Goal: Task Accomplishment & Management: Complete application form

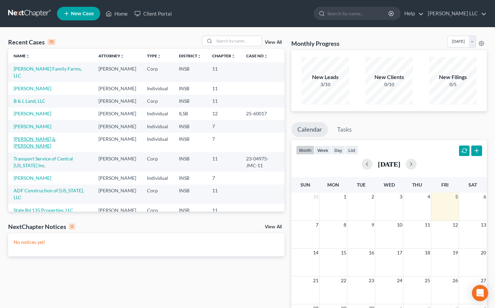
click at [49, 149] on link "[PERSON_NAME] & [PERSON_NAME]" at bounding box center [35, 142] width 42 height 13
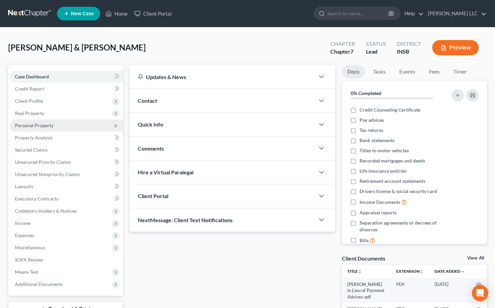
click at [30, 125] on span "Personal Property" at bounding box center [34, 126] width 39 height 6
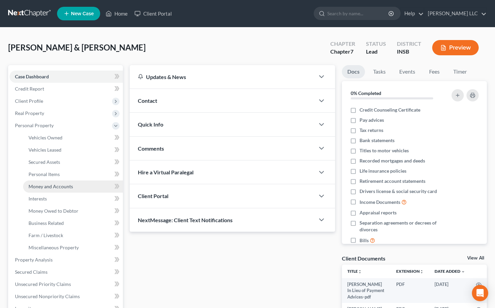
click at [50, 186] on span "Money and Accounts" at bounding box center [51, 187] width 44 height 6
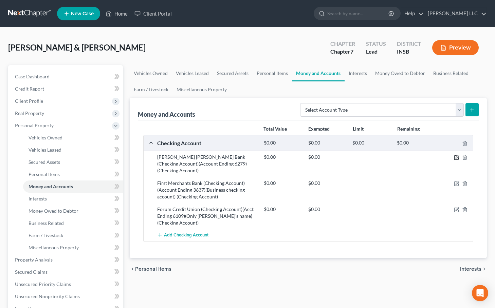
click at [457, 158] on icon "button" at bounding box center [456, 157] width 5 height 5
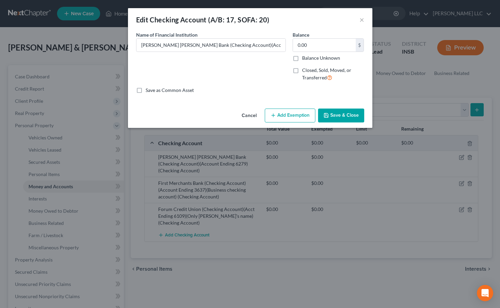
click at [296, 114] on button "Add Exemption" at bounding box center [290, 116] width 51 height 14
select select "2"
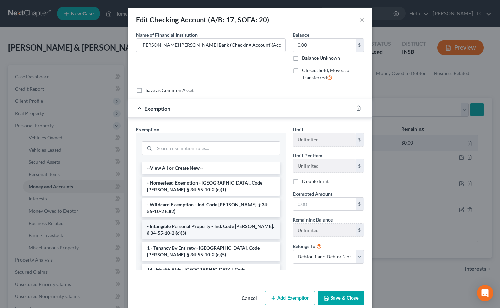
click at [202, 220] on li "- Intangible Personal Property - Ind. Code Ann. § 34-55-10-2 (c)(3)" at bounding box center [211, 229] width 139 height 19
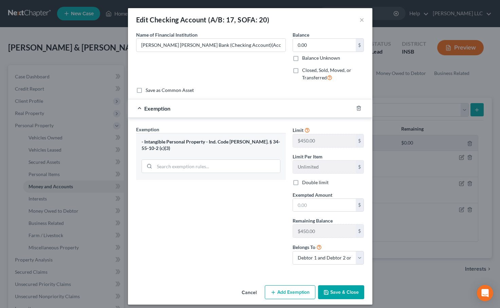
click at [246, 293] on button "Cancel" at bounding box center [249, 293] width 26 height 14
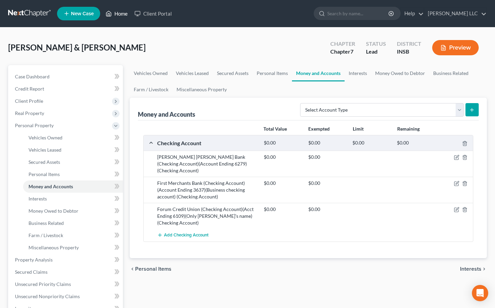
click at [124, 14] on link "Home" at bounding box center [116, 13] width 29 height 12
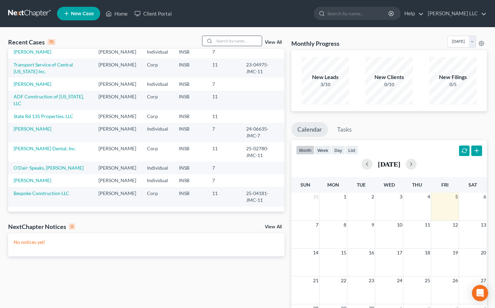
click at [221, 40] on input "search" at bounding box center [238, 41] width 48 height 10
type input "shoe"
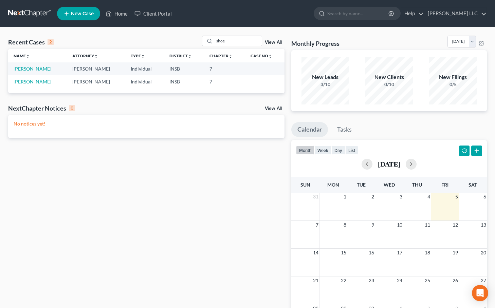
click at [32, 68] on link "Shoemaker, Joseph" at bounding box center [33, 69] width 38 height 6
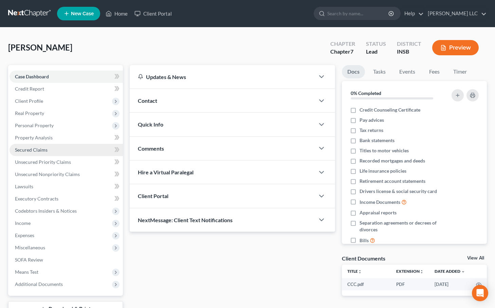
click at [41, 152] on span "Secured Claims" at bounding box center [31, 150] width 33 height 6
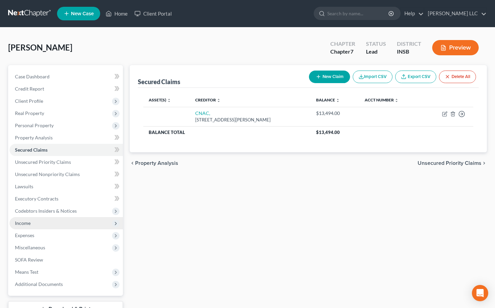
click at [25, 222] on span "Income" at bounding box center [23, 223] width 16 height 6
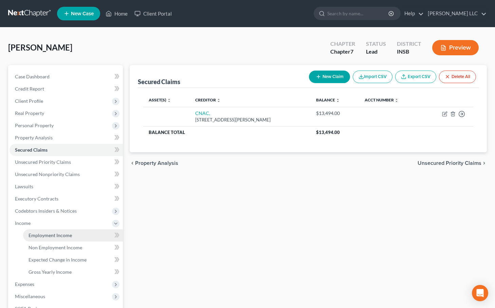
click at [52, 229] on link "Employment Income" at bounding box center [73, 235] width 100 height 12
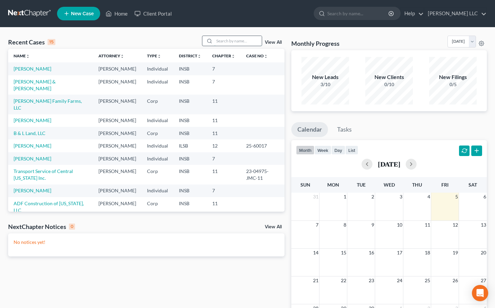
click at [229, 41] on input "search" at bounding box center [238, 41] width 48 height 10
type input "h"
type input "shoe"
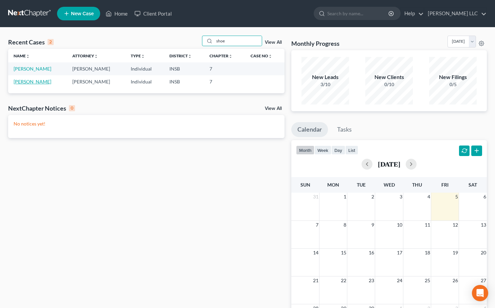
click at [41, 82] on link "Shoemaker, Joseph" at bounding box center [33, 82] width 38 height 6
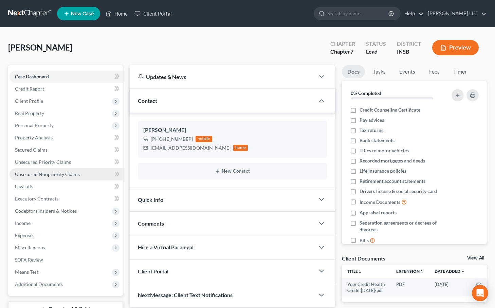
click at [33, 175] on span "Unsecured Nonpriority Claims" at bounding box center [47, 174] width 65 height 6
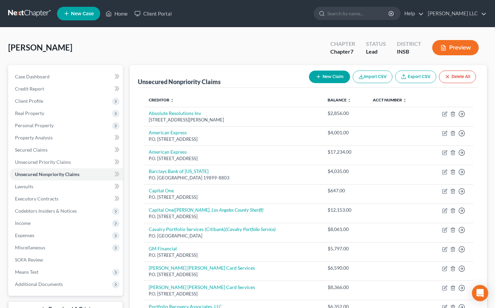
scroll to position [0, 0]
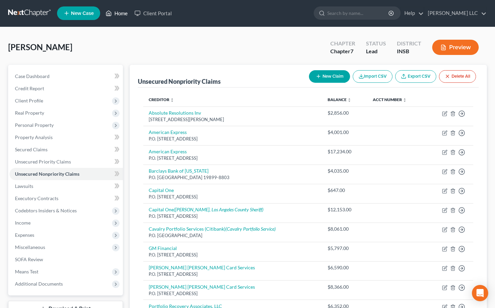
click at [121, 14] on link "Home" at bounding box center [116, 13] width 29 height 12
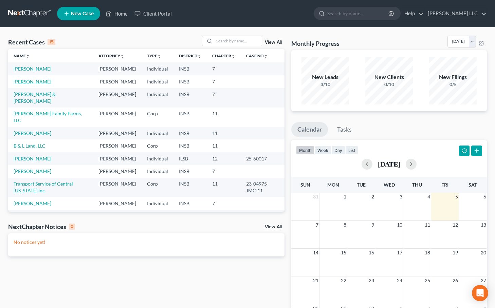
click at [25, 84] on link "Shoemaker, Joseph" at bounding box center [33, 82] width 38 height 6
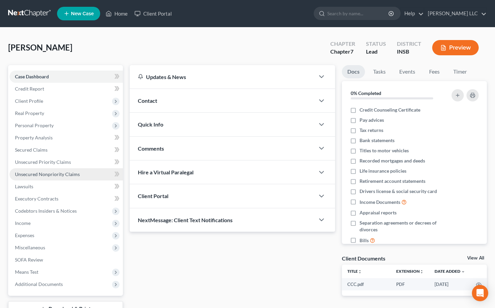
click at [32, 174] on span "Unsecured Nonpriority Claims" at bounding box center [47, 174] width 65 height 6
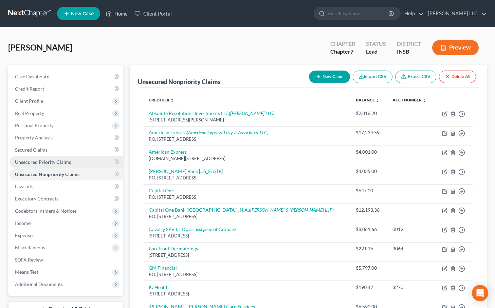
click at [39, 162] on span "Unsecured Priority Claims" at bounding box center [43, 162] width 56 height 6
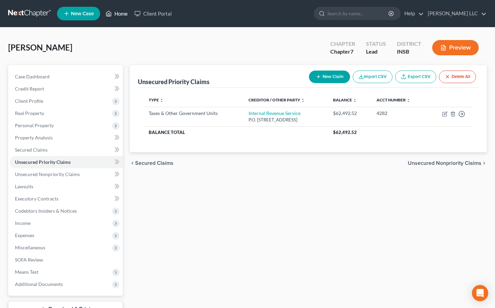
click at [121, 15] on link "Home" at bounding box center [116, 13] width 29 height 12
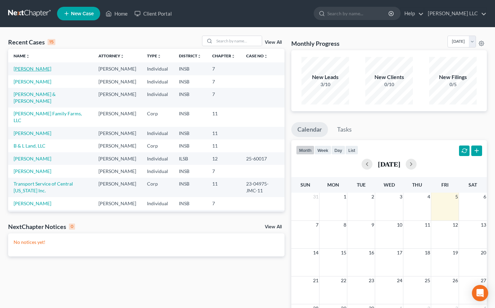
click at [34, 68] on link "Shoemaker, Joseph" at bounding box center [33, 69] width 38 height 6
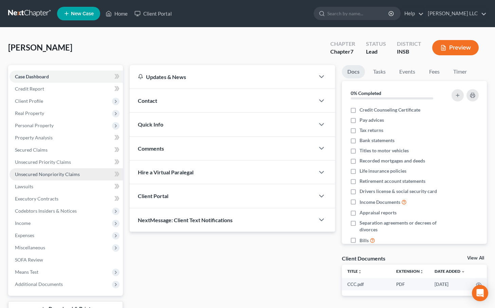
click at [39, 175] on span "Unsecured Nonpriority Claims" at bounding box center [47, 174] width 65 height 6
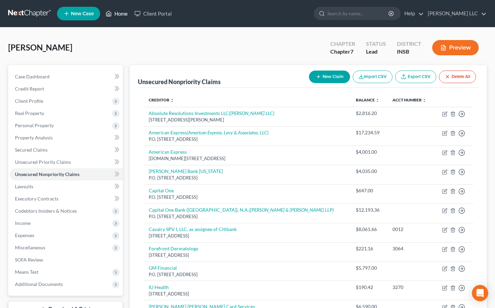
click at [121, 12] on link "Home" at bounding box center [116, 13] width 29 height 12
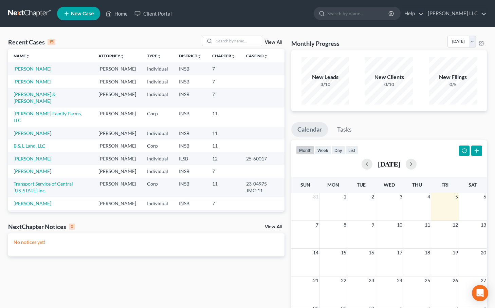
click at [33, 84] on link "Shoemaker, Joseph" at bounding box center [33, 82] width 38 height 6
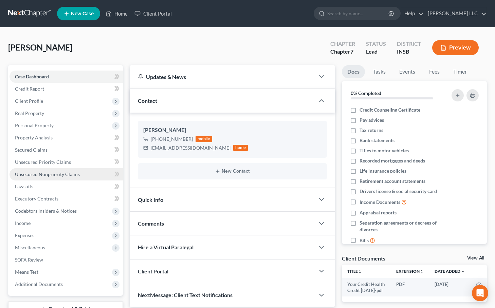
click at [48, 174] on span "Unsecured Nonpriority Claims" at bounding box center [47, 174] width 65 height 6
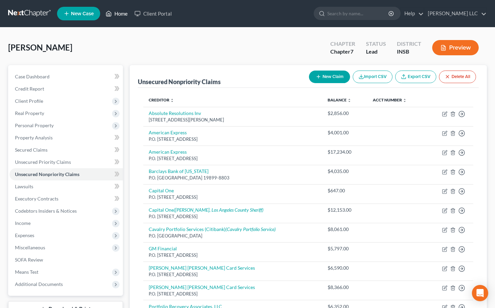
click at [119, 15] on link "Home" at bounding box center [116, 13] width 29 height 12
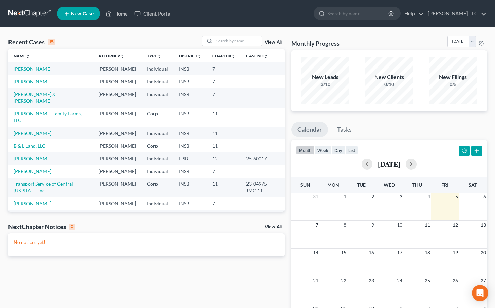
click at [34, 68] on link "Shoemaker, Joseph" at bounding box center [33, 69] width 38 height 6
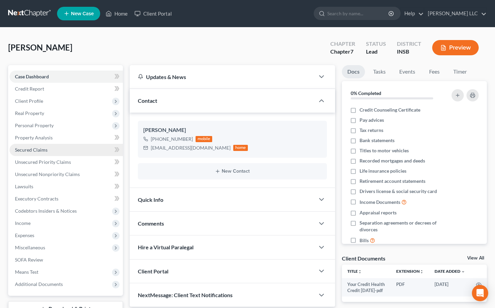
click at [39, 152] on span "Secured Claims" at bounding box center [31, 150] width 33 height 6
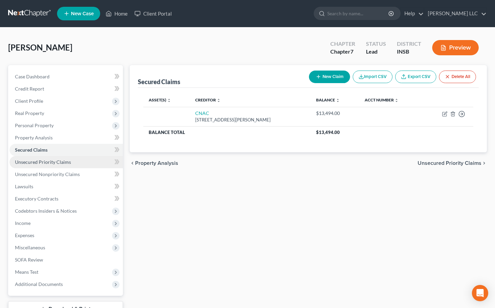
click at [40, 164] on span "Unsecured Priority Claims" at bounding box center [43, 162] width 56 height 6
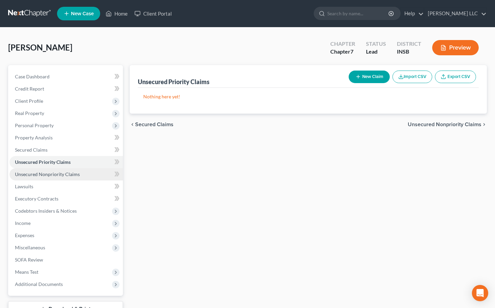
click at [50, 176] on span "Unsecured Nonpriority Claims" at bounding box center [47, 174] width 65 height 6
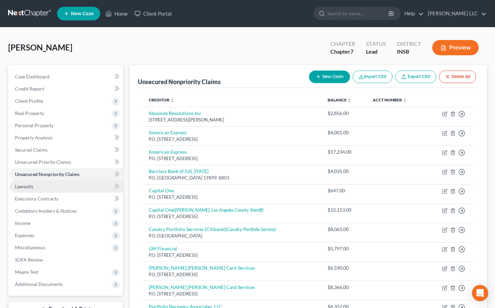
click at [39, 186] on link "Lawsuits" at bounding box center [66, 187] width 113 height 12
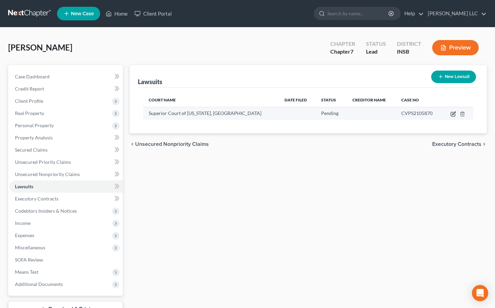
click at [454, 115] on icon "button" at bounding box center [452, 113] width 5 height 5
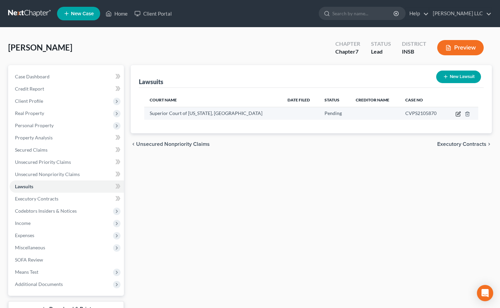
select select "4"
select select "0"
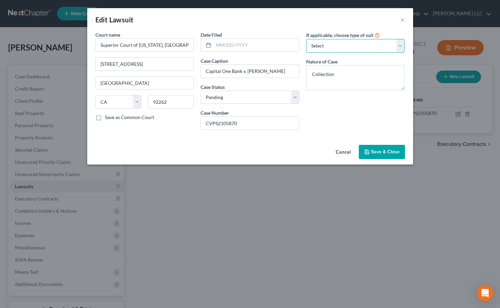
select select "4"
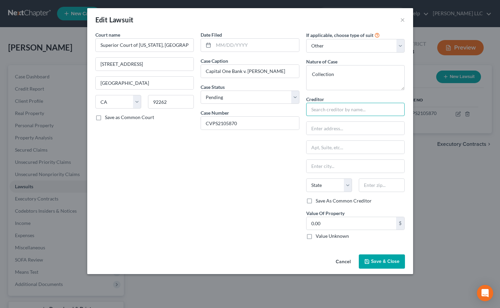
click at [322, 112] on input "text" at bounding box center [355, 110] width 99 height 14
type input "Capital One Bank"
click at [380, 260] on span "Save & Close" at bounding box center [385, 262] width 29 height 6
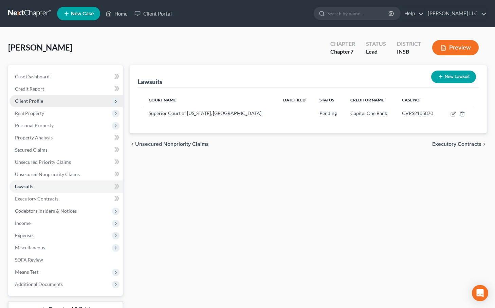
scroll to position [0, 0]
click at [31, 103] on span "Client Profile" at bounding box center [29, 101] width 28 height 6
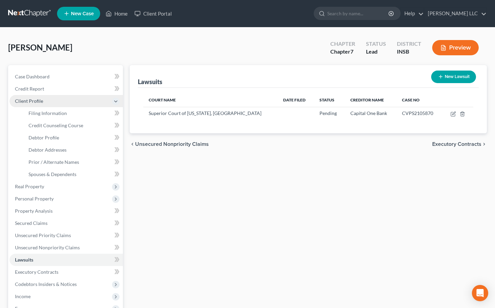
scroll to position [0, 0]
click at [54, 149] on span "Debtor Addresses" at bounding box center [48, 150] width 38 height 6
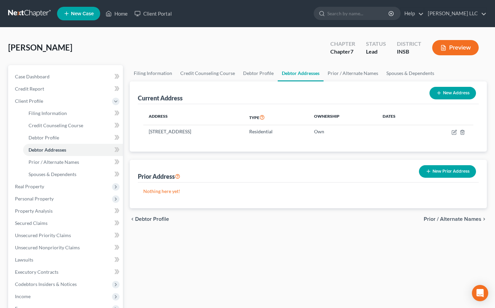
click at [437, 170] on button "New Prior Address" at bounding box center [447, 171] width 57 height 13
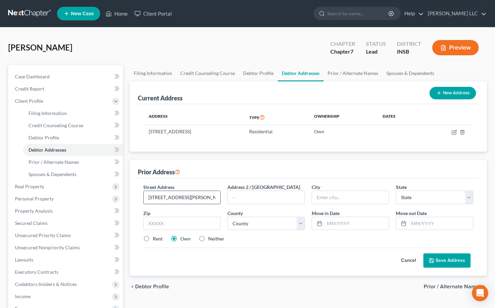
type input "68895 Perez Rd., Suite 26"
type input "Cathedral City"
select select "4"
type input "92234"
click at [445, 261] on button "Save Address" at bounding box center [446, 260] width 47 height 14
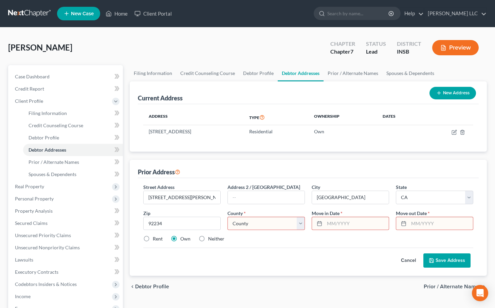
select select "32"
click at [348, 223] on input "text" at bounding box center [356, 223] width 64 height 13
type input "01/01/2021"
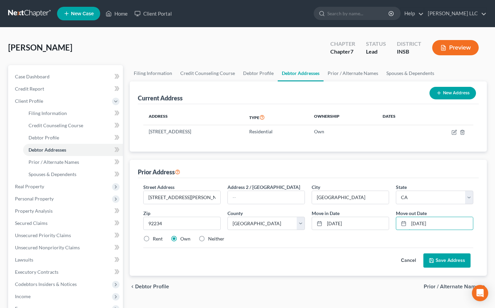
type input "01/01/2022"
click at [441, 258] on button "Save Address" at bounding box center [446, 260] width 47 height 14
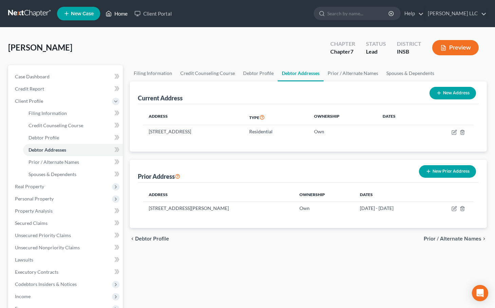
click at [120, 14] on link "Home" at bounding box center [116, 13] width 29 height 12
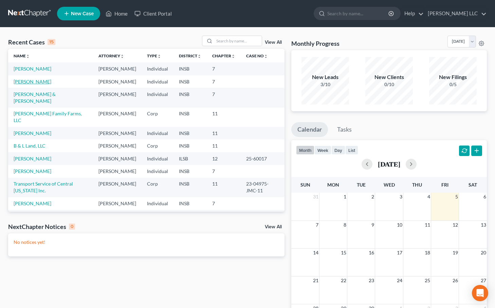
click at [40, 84] on link "Shoemaker, Joseph" at bounding box center [33, 82] width 38 height 6
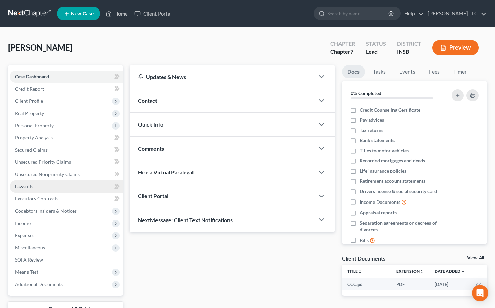
click at [33, 190] on link "Lawsuits" at bounding box center [66, 187] width 113 height 12
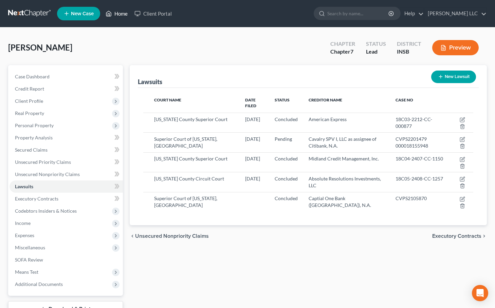
click at [118, 14] on link "Home" at bounding box center [116, 13] width 29 height 12
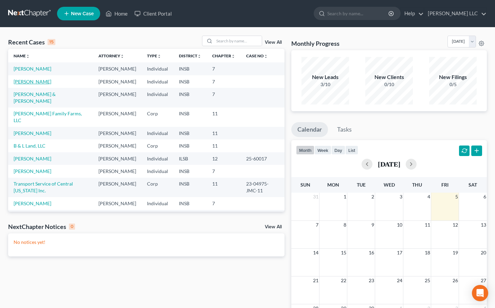
click at [30, 84] on link "Shoemaker, Joseph" at bounding box center [33, 82] width 38 height 6
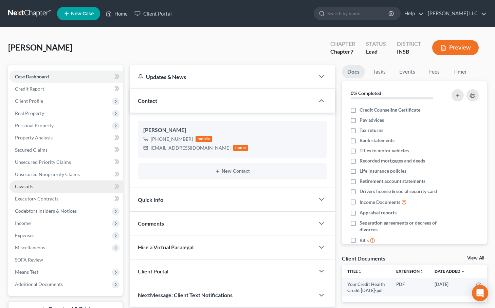
click at [26, 188] on span "Lawsuits" at bounding box center [24, 187] width 18 height 6
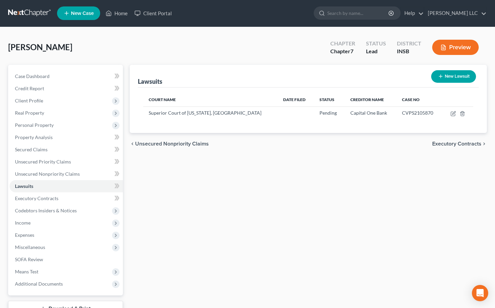
scroll to position [5, 0]
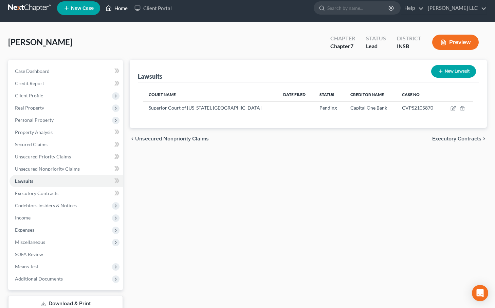
click at [119, 8] on link "Home" at bounding box center [116, 8] width 29 height 12
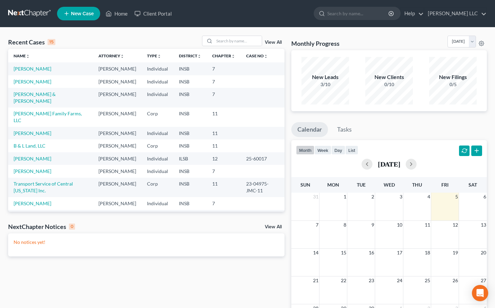
click at [278, 42] on link "View All" at bounding box center [273, 42] width 17 height 5
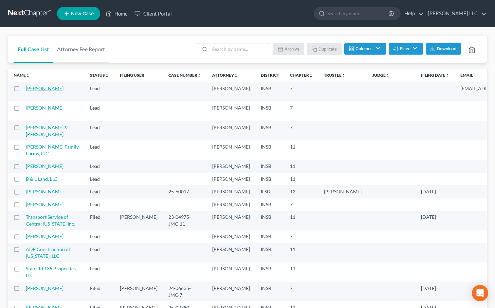
click at [39, 90] on link "Shoemaker, Joseph" at bounding box center [45, 89] width 38 height 6
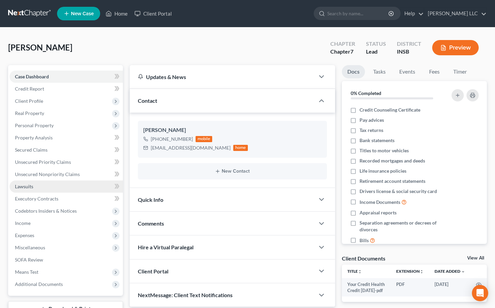
click at [51, 186] on link "Lawsuits" at bounding box center [66, 187] width 113 height 12
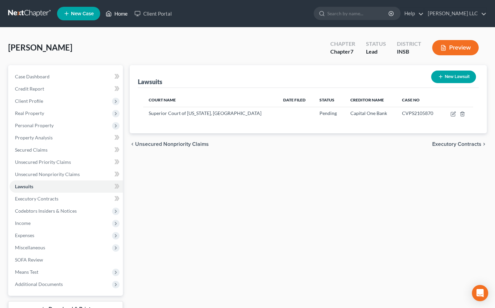
click at [122, 13] on link "Home" at bounding box center [116, 13] width 29 height 12
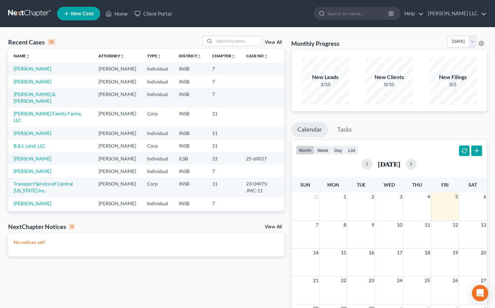
click at [282, 41] on div "View All" at bounding box center [243, 41] width 83 height 11
click at [278, 41] on link "View All" at bounding box center [273, 42] width 17 height 5
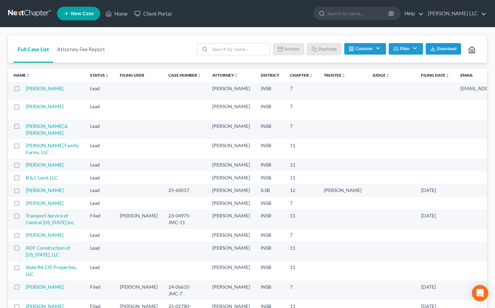
click at [23, 90] on label at bounding box center [23, 90] width 0 height 0
click at [26, 90] on input "checkbox" at bounding box center [28, 87] width 4 height 4
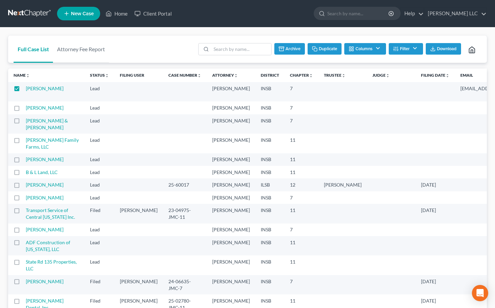
click at [285, 47] on button "Archive" at bounding box center [289, 49] width 31 height 12
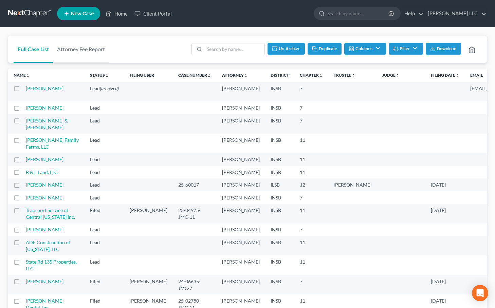
checkbox input "false"
click at [118, 13] on link "Home" at bounding box center [116, 13] width 29 height 12
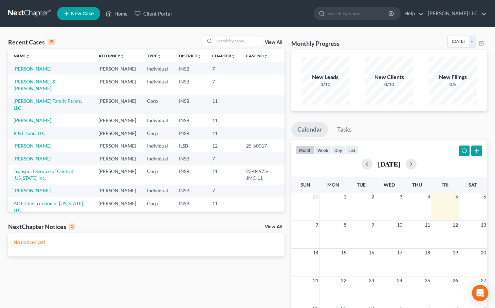
click at [46, 69] on link "Shoemaker, Joseph" at bounding box center [33, 69] width 38 height 6
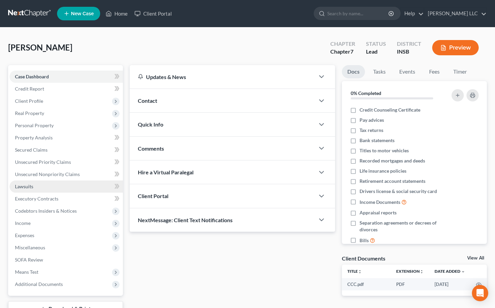
click at [21, 186] on span "Lawsuits" at bounding box center [24, 187] width 18 height 6
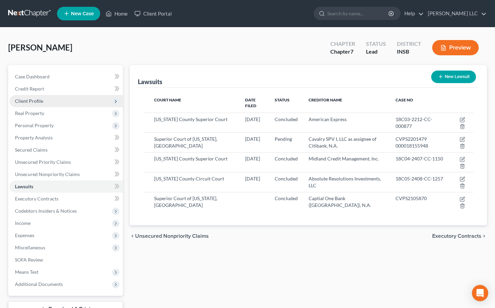
click at [29, 101] on span "Client Profile" at bounding box center [29, 101] width 28 height 6
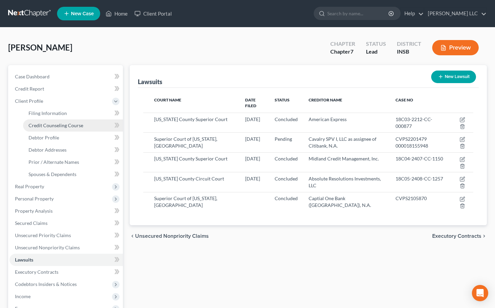
click at [33, 124] on span "Credit Counseling Course" at bounding box center [56, 126] width 55 height 6
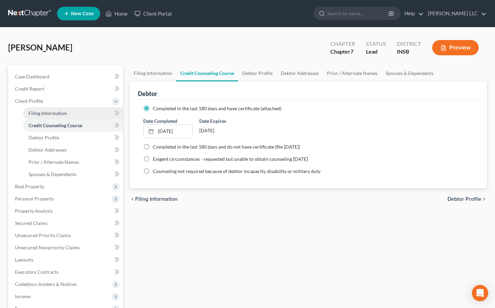
click at [38, 114] on span "Filing Information" at bounding box center [48, 113] width 38 height 6
select select "1"
select select "0"
select select "28"
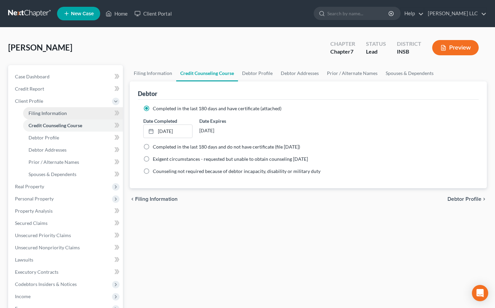
select select "0"
select select "15"
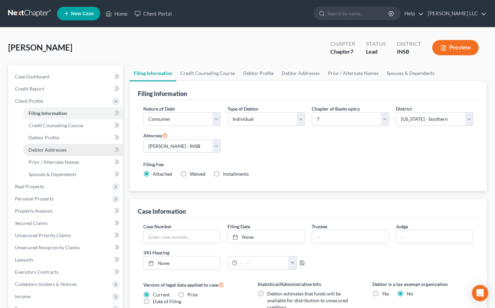
click at [55, 149] on span "Debtor Addresses" at bounding box center [48, 150] width 38 height 6
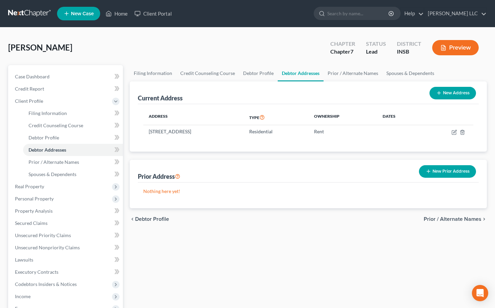
click at [433, 169] on button "New Prior Address" at bounding box center [447, 171] width 57 height 13
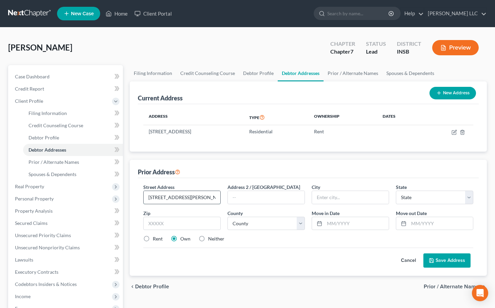
type input "68895 Perez Rd., Suite 26"
type input "Cathedral City"
select select "4"
type input "92234"
select select "32"
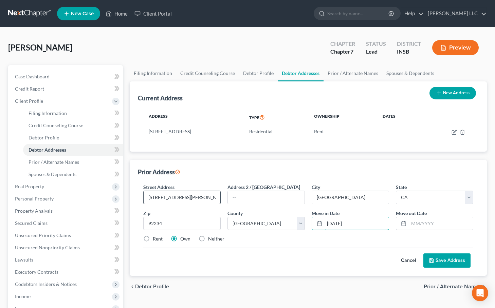
type input "01/01/2020"
type input "1"
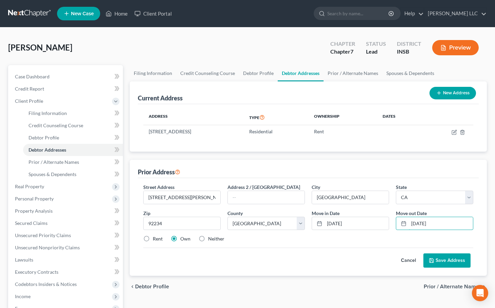
type input "01/02/2020"
click at [437, 258] on button "Save Address" at bounding box center [446, 260] width 47 height 14
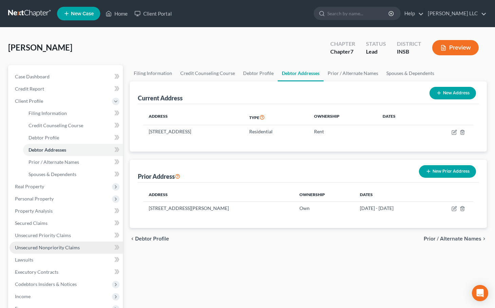
click at [41, 248] on span "Unsecured Nonpriority Claims" at bounding box center [47, 248] width 65 height 6
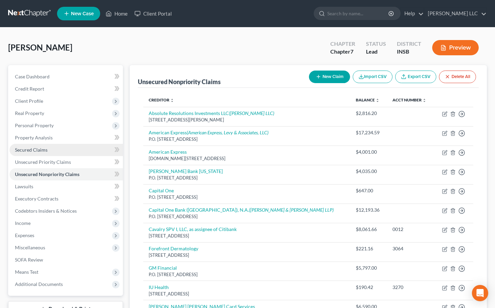
scroll to position [0, 0]
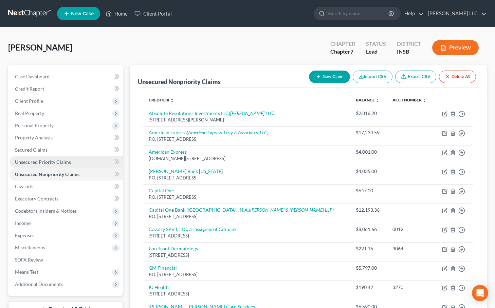
click at [35, 160] on span "Unsecured Priority Claims" at bounding box center [43, 162] width 56 height 6
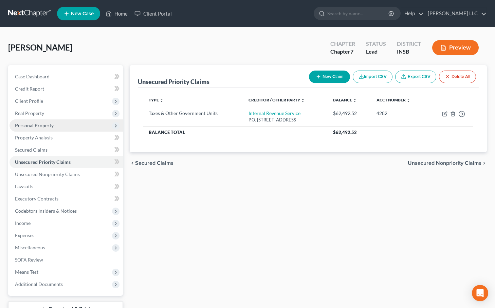
click at [33, 126] on span "Personal Property" at bounding box center [34, 126] width 39 height 6
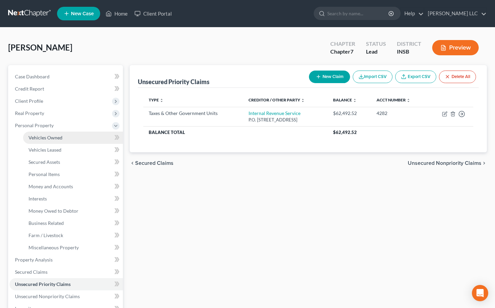
click at [39, 138] on span "Vehicles Owned" at bounding box center [46, 138] width 34 height 6
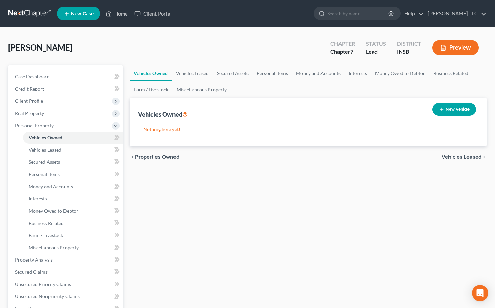
click at [440, 111] on icon "button" at bounding box center [441, 109] width 5 height 5
select select "0"
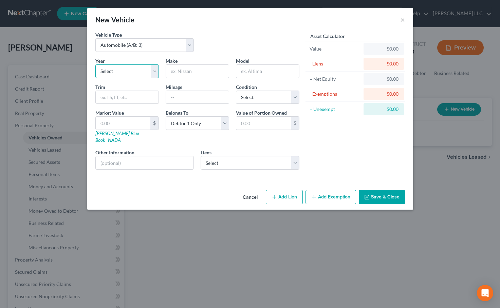
select select "14"
click at [188, 71] on input "text" at bounding box center [197, 71] width 63 height 13
type input "Chevrolet"
type input "Equinox"
select select "3"
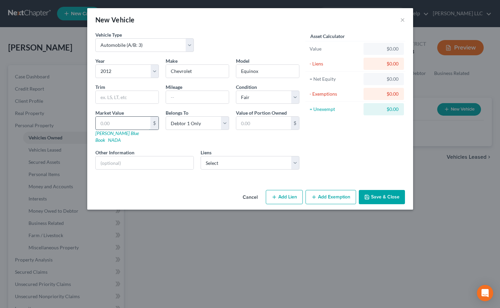
click at [126, 124] on input "text" at bounding box center [123, 123] width 55 height 13
type input "1"
type input "1.00"
type input "10"
type input "10.00"
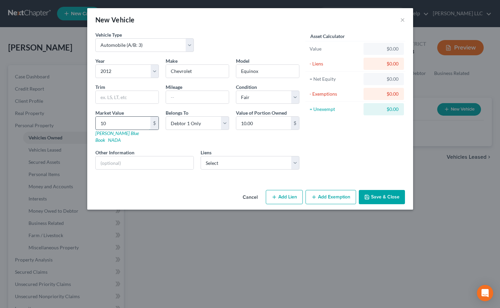
type input "100"
type input "100.00"
type input "1000"
type input "1,000.00"
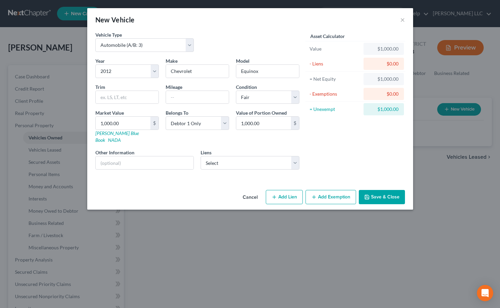
click at [388, 190] on button "Save & Close" at bounding box center [382, 197] width 46 height 14
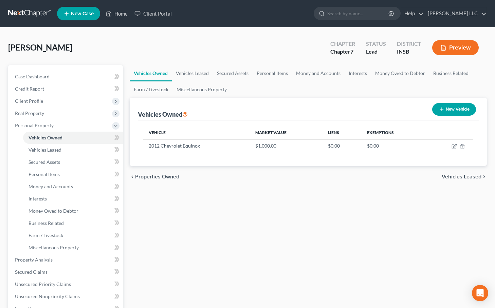
click at [440, 107] on icon "button" at bounding box center [441, 109] width 5 height 5
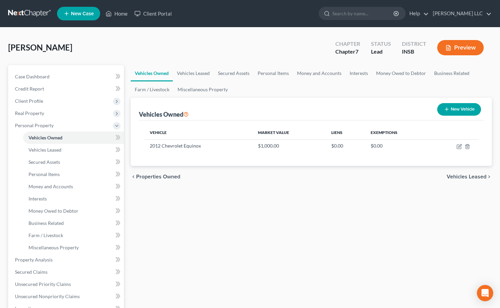
select select "0"
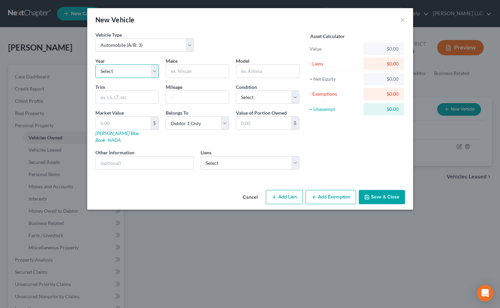
select select "7"
click at [186, 73] on input "text" at bounding box center [197, 71] width 63 height 13
type input "Ram"
type input "Promaster 2500"
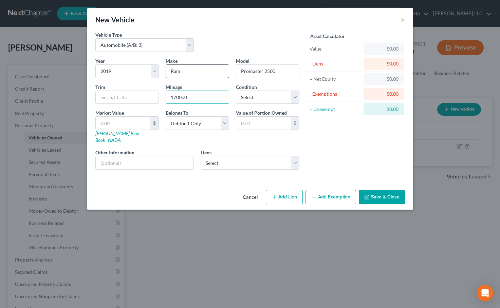
type input "170000"
select select "2"
click at [116, 124] on input "text" at bounding box center [123, 123] width 55 height 13
type input "7"
type input "7.00"
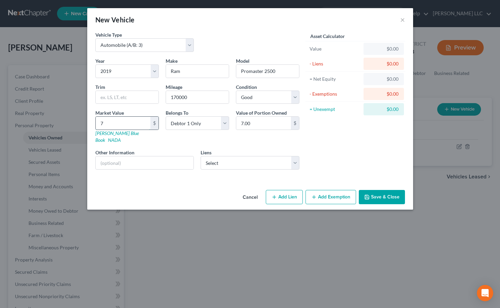
type input "70"
type input "70.00"
type input "700"
type input "700.00"
type input "7000"
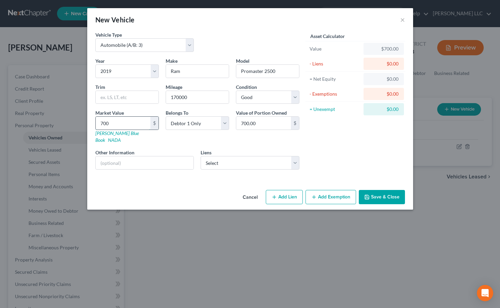
type input "7,000.00"
click at [375, 193] on button "Save & Close" at bounding box center [382, 197] width 46 height 14
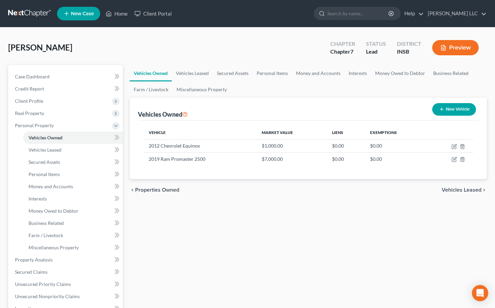
click at [441, 110] on icon "button" at bounding box center [441, 109] width 5 height 5
select select "0"
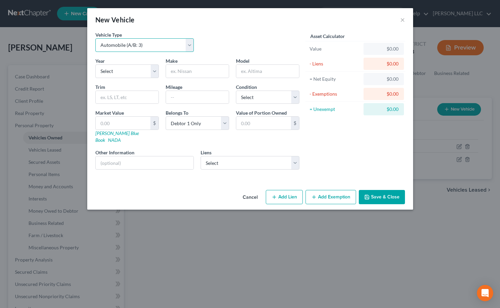
select select "2"
select select "1"
click at [271, 75] on input "text" at bounding box center [267, 71] width 63 height 13
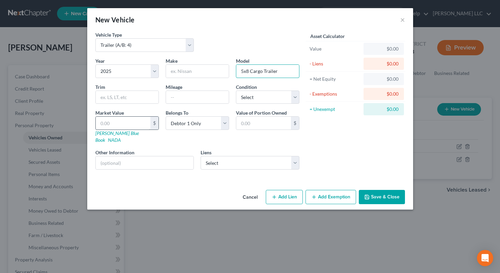
type input "5x8 Cargo Trailer"
click at [110, 124] on input "text" at bounding box center [123, 123] width 55 height 13
type input "3"
type input "3.00"
type input "30"
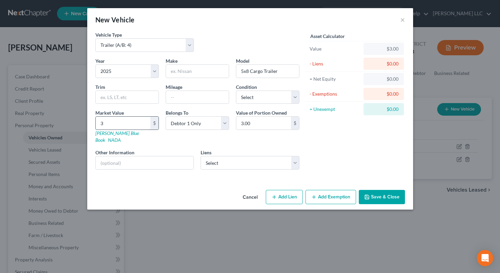
type input "30.00"
type input "300"
type input "300.00"
type input "3000"
type input "3,000.00"
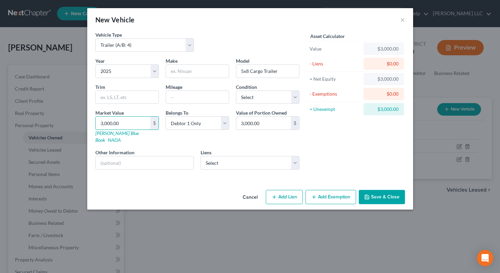
type input "3,000.00"
click at [382, 191] on button "Save & Close" at bounding box center [382, 197] width 46 height 14
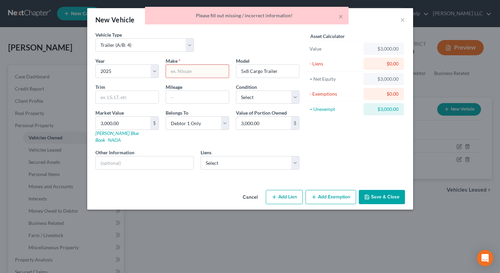
click at [193, 77] on input "text" at bounding box center [197, 71] width 63 height 13
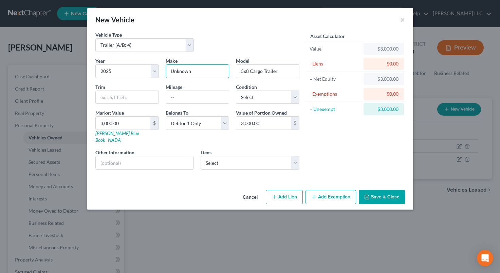
type input "Unknown"
click at [389, 190] on button "Save & Close" at bounding box center [382, 197] width 46 height 14
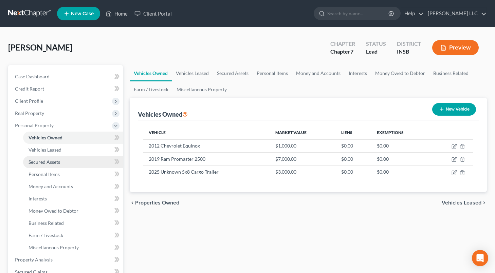
scroll to position [0, 0]
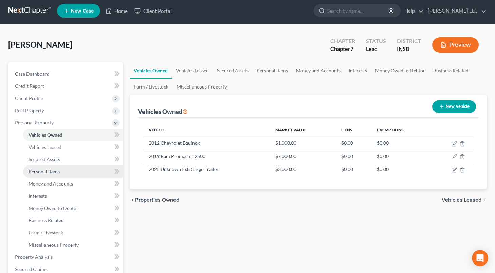
click at [51, 174] on link "Personal Items" at bounding box center [73, 172] width 100 height 12
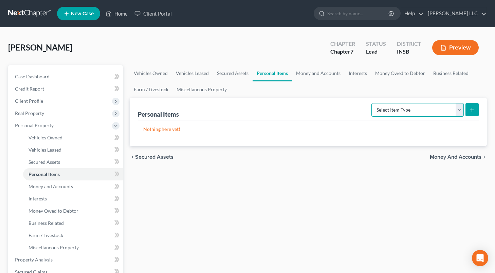
select select "electronics"
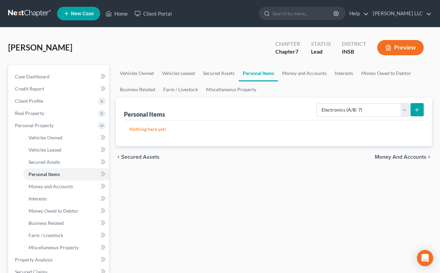
click at [419, 111] on icon "submit" at bounding box center [416, 109] width 5 height 5
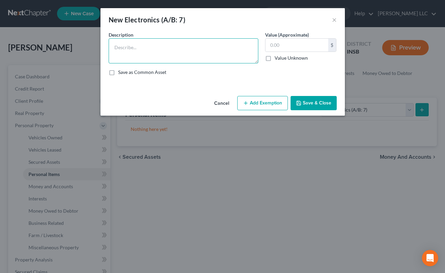
click at [131, 47] on textarea at bounding box center [184, 50] width 150 height 25
type textarea "Laptop, montiors, printers, scanners, cell phone, microphones"
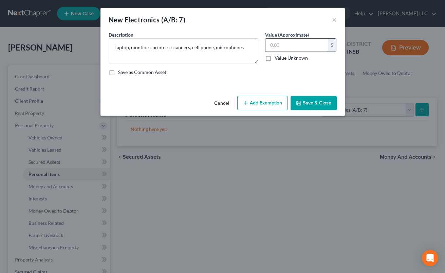
click at [283, 45] on input "text" at bounding box center [296, 45] width 63 height 13
type input "7,500.00"
type textarea "Laptop, monitors, printers, scanners, cell phone, microphones"
click at [267, 103] on button "Add Exemption" at bounding box center [262, 103] width 51 height 14
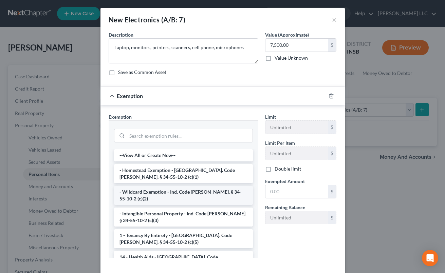
click at [173, 190] on li "- Wildcard Exemption - Ind. Code Ann. § 34-55-10-2 (c)(2)" at bounding box center [183, 195] width 139 height 19
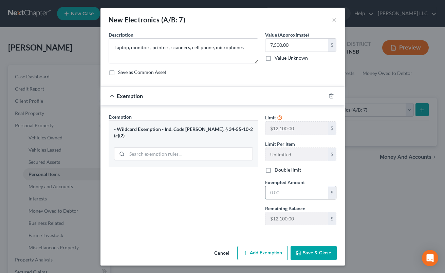
click at [276, 193] on input "text" at bounding box center [296, 192] width 63 height 13
click at [220, 250] on button "Cancel" at bounding box center [222, 254] width 26 height 14
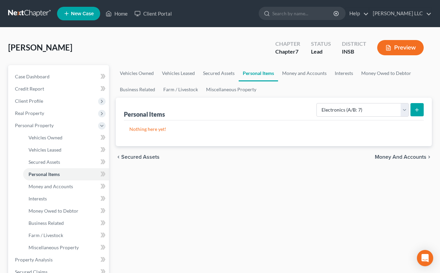
click at [421, 110] on button "submit" at bounding box center [416, 109] width 13 height 13
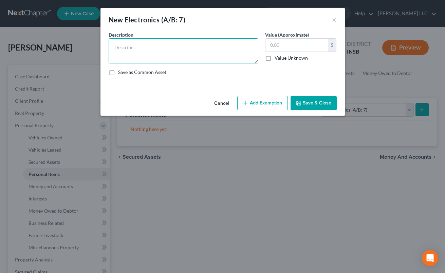
click at [182, 52] on textarea at bounding box center [184, 50] width 150 height 25
type textarea "Laptops, monitors, printers, scanners, cell phone, microphones"
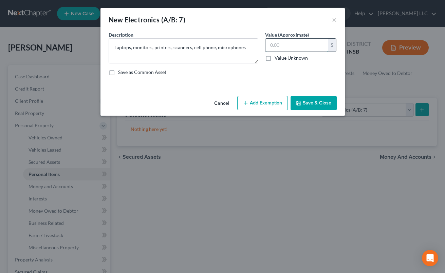
click at [289, 45] on input "text" at bounding box center [296, 45] width 63 height 13
type input "7,500"
click at [315, 100] on button "Save & Close" at bounding box center [313, 103] width 46 height 14
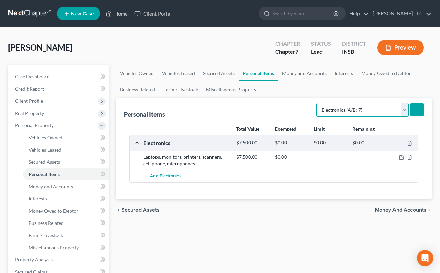
select select "collectibles_of_value"
click at [422, 111] on button "submit" at bounding box center [416, 109] width 13 height 13
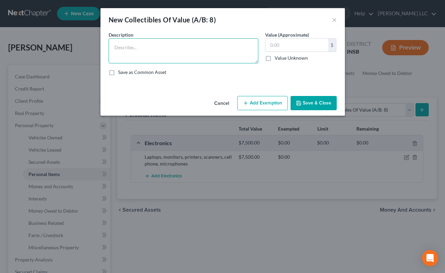
click at [162, 55] on textarea at bounding box center [184, 50] width 150 height 25
type textarea "p"
type textarea "Personal collectibles, ceramics, art prints and posters"
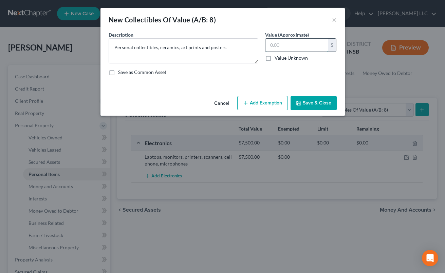
click at [284, 46] on input "text" at bounding box center [296, 45] width 63 height 13
type input "2,500.00"
click at [319, 102] on button "Save & Close" at bounding box center [313, 103] width 46 height 14
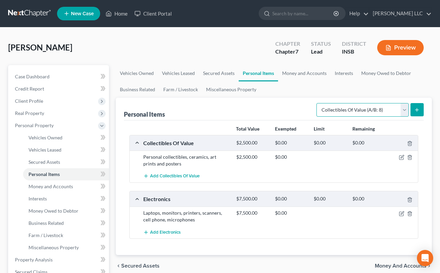
select select "sports_and_hobby_equipment"
click at [419, 110] on icon "submit" at bounding box center [416, 109] width 5 height 5
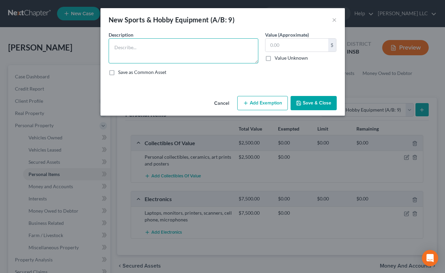
click at [133, 54] on textarea at bounding box center [184, 50] width 150 height 25
type textarea "C"
type textarea "Bicycle and guitar"
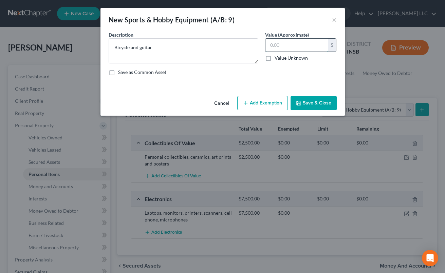
click at [303, 49] on input "text" at bounding box center [296, 45] width 63 height 13
type input "1,200.00"
click at [315, 103] on button "Save & Close" at bounding box center [313, 103] width 46 height 14
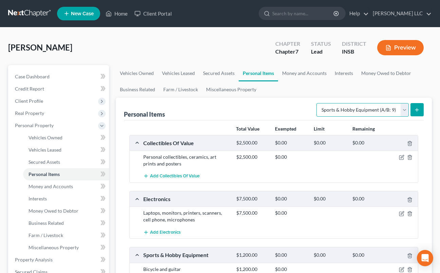
select select "clothing"
click at [418, 107] on icon "submit" at bounding box center [416, 109] width 5 height 5
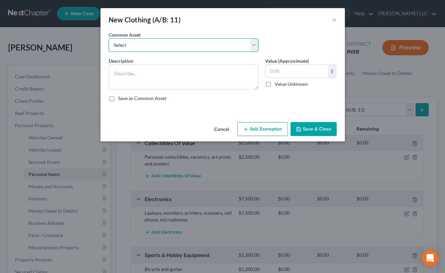
select select "0"
type textarea "Miscellaneous clothing"
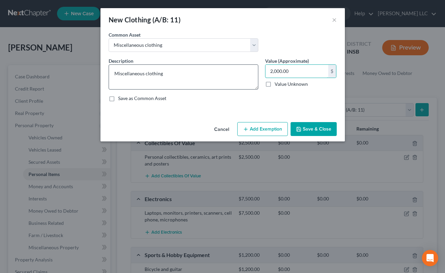
drag, startPoint x: 295, startPoint y: 72, endPoint x: 253, endPoint y: 70, distance: 42.5
click at [253, 70] on div "Description * Miscellaneous clothing Value (Approximate) 2,000.00 $ Value Unkno…" at bounding box center [222, 82] width 235 height 50
type input "2,500.00"
click at [312, 130] on button "Save & Close" at bounding box center [313, 129] width 46 height 14
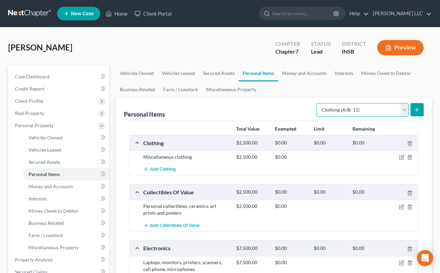
select select "jewelry"
click at [420, 109] on button "submit" at bounding box center [416, 109] width 13 height 13
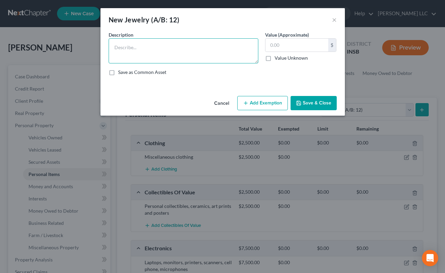
click at [159, 56] on textarea at bounding box center [184, 50] width 150 height 25
type textarea "S"
type textarea "Small sentimental jewelry"
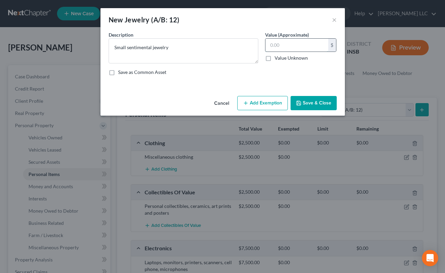
click at [298, 48] on input "text" at bounding box center [296, 45] width 63 height 13
type input "500.00"
click at [319, 98] on button "Save & Close" at bounding box center [313, 103] width 46 height 14
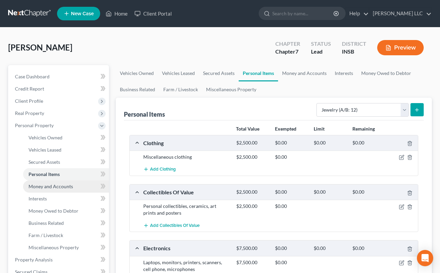
click at [48, 185] on span "Money and Accounts" at bounding box center [51, 187] width 44 height 6
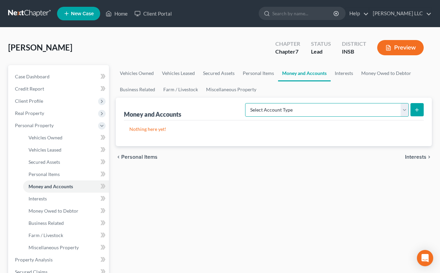
select select "checking"
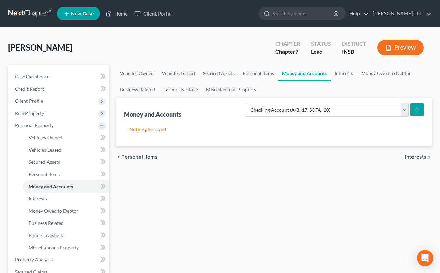
click at [416, 110] on icon "submit" at bounding box center [416, 109] width 5 height 5
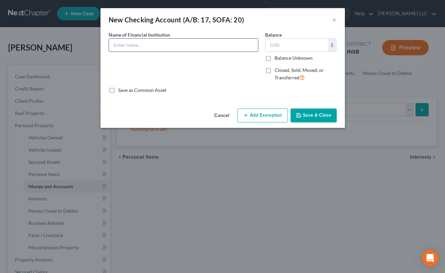
click at [167, 42] on input "text" at bounding box center [183, 45] width 149 height 13
type input "Old National Bank"
click at [314, 114] on button "Save & Close" at bounding box center [313, 116] width 46 height 14
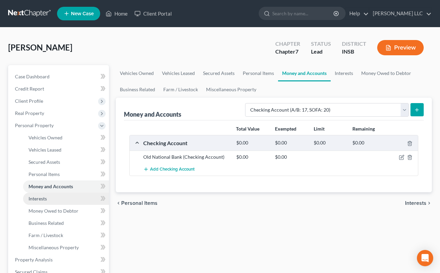
click at [40, 200] on span "Interests" at bounding box center [38, 199] width 18 height 6
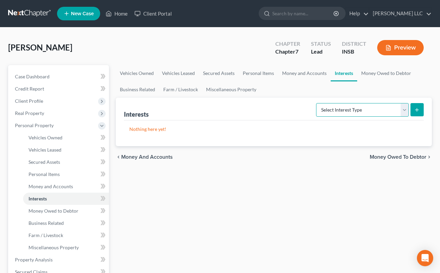
select select "stock"
click at [418, 111] on icon "submit" at bounding box center [416, 109] width 5 height 5
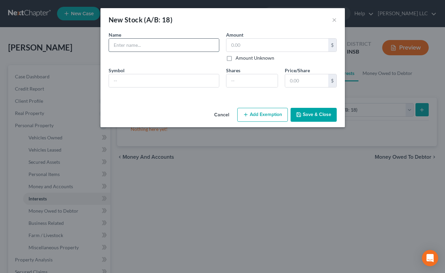
click at [162, 48] on input "text" at bounding box center [164, 45] width 110 height 13
type input "N"
type input "Modern Heartland LLC; Dry Heat Coffee, LLC"
click at [224, 116] on button "Cancel" at bounding box center [222, 116] width 26 height 14
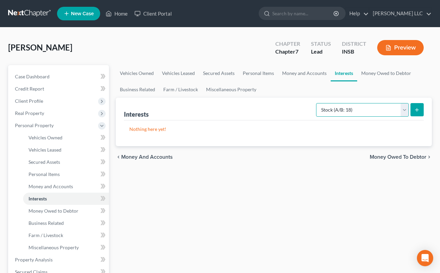
select select "unincorporated_business"
click at [417, 107] on button "submit" at bounding box center [416, 109] width 13 height 13
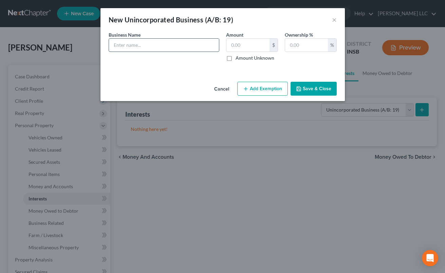
click at [149, 46] on input "text" at bounding box center [164, 45] width 110 height 13
type input "Modern Heartland LLC"
click at [324, 49] on input "text" at bounding box center [306, 45] width 43 height 13
type input "100"
click at [313, 91] on button "Save & Close" at bounding box center [313, 89] width 46 height 14
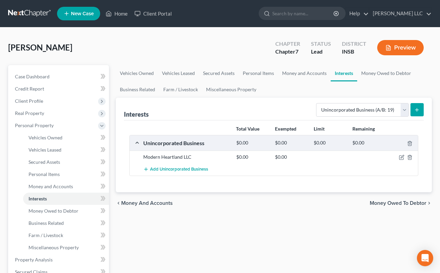
click at [420, 108] on button "submit" at bounding box center [416, 109] width 13 height 13
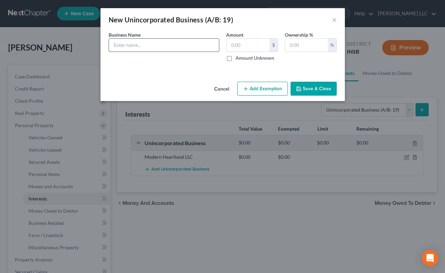
click at [147, 46] on input "text" at bounding box center [164, 45] width 110 height 13
type input "Dry Heat Coffee, LLC"
click at [290, 43] on input "text" at bounding box center [306, 45] width 43 height 13
type input "100"
click at [323, 89] on button "Save & Close" at bounding box center [313, 89] width 46 height 14
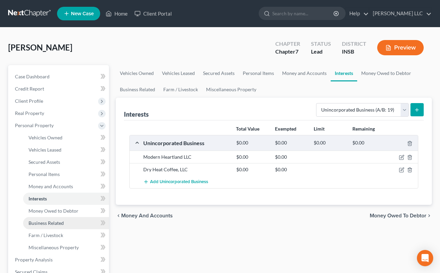
click at [53, 223] on span "Business Related" at bounding box center [46, 223] width 35 height 6
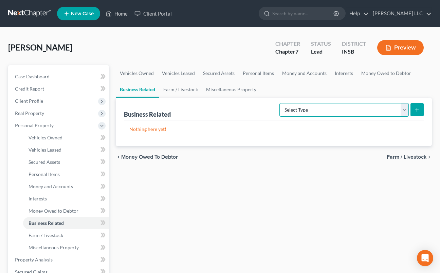
select select "license"
click at [415, 109] on icon "submit" at bounding box center [416, 109] width 5 height 5
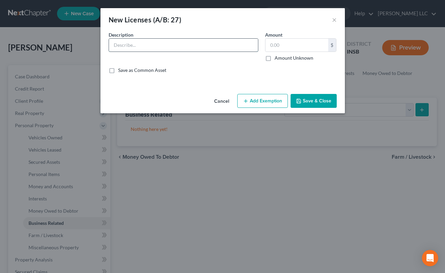
click at [131, 48] on input "text" at bounding box center [183, 45] width 149 height 13
type input "Real Estate License"
click at [311, 99] on button "Save & Close" at bounding box center [313, 101] width 46 height 14
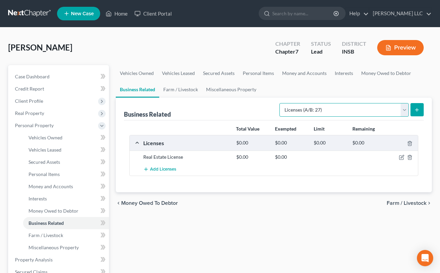
select select "office_equipment"
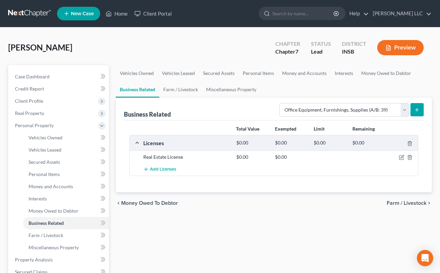
click at [420, 108] on button "submit" at bounding box center [416, 109] width 13 height 13
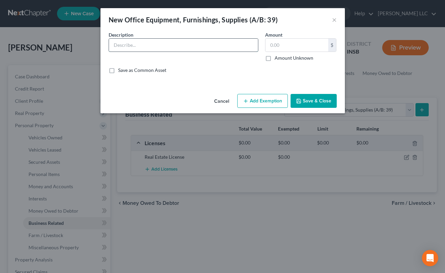
click at [146, 51] on input "text" at bounding box center [183, 45] width 149 height 13
type input "/"
type input "c"
type input "Computers, printers, desks and lighting"
click at [317, 101] on button "Save & Close" at bounding box center [313, 101] width 46 height 14
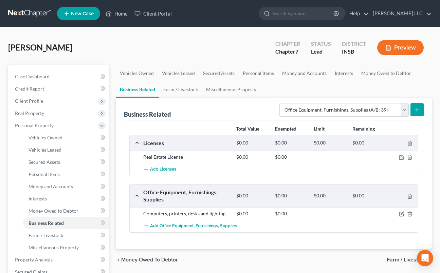
click at [418, 108] on icon "submit" at bounding box center [416, 109] width 5 height 5
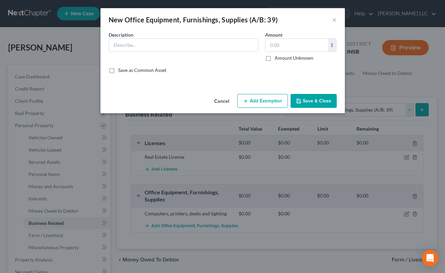
click at [218, 100] on button "Cancel" at bounding box center [222, 102] width 26 height 14
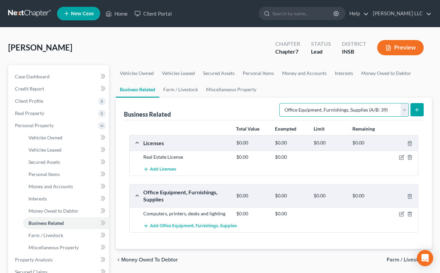
select select "machinery"
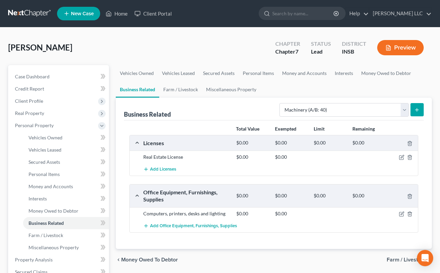
click at [417, 111] on icon "submit" at bounding box center [416, 109] width 5 height 5
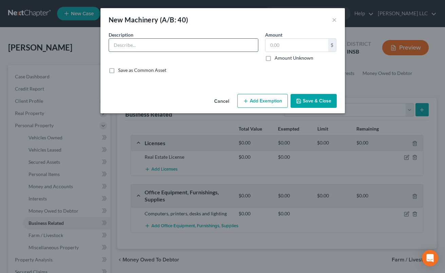
click at [155, 46] on input "text" at bounding box center [183, 45] width 149 height 13
type input "Tool chests, tables, packaging materials, brewing equipment and coffee roaster"
click at [283, 40] on input "text" at bounding box center [296, 45] width 63 height 13
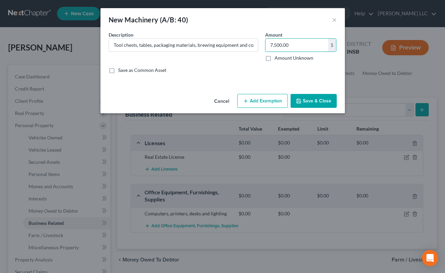
type input "7,500.00"
click at [315, 95] on button "Save & Close" at bounding box center [313, 101] width 46 height 14
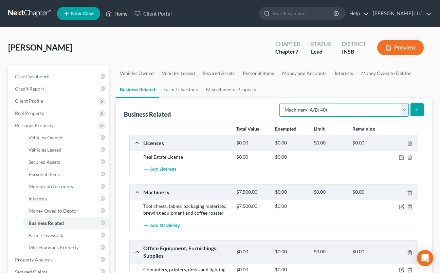
select select "inventory"
click at [420, 107] on button "submit" at bounding box center [416, 109] width 13 height 13
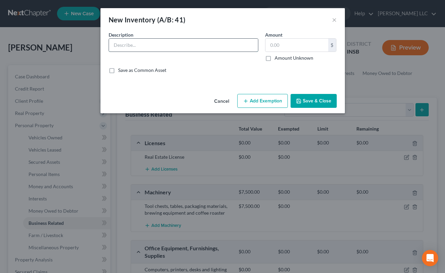
click at [130, 46] on input "text" at bounding box center [183, 45] width 149 height 13
type input "Raw coffee beans"
click at [308, 102] on button "Save & Close" at bounding box center [313, 101] width 46 height 14
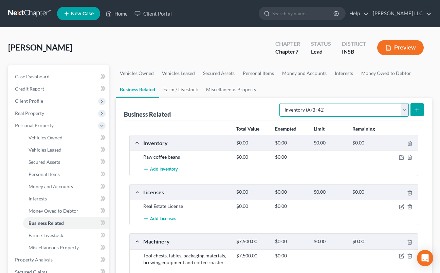
select select "customer_list"
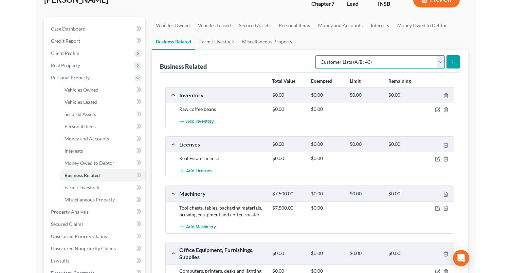
scroll to position [48, 0]
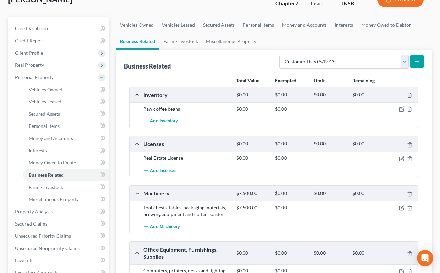
click at [421, 60] on button "submit" at bounding box center [416, 61] width 13 height 13
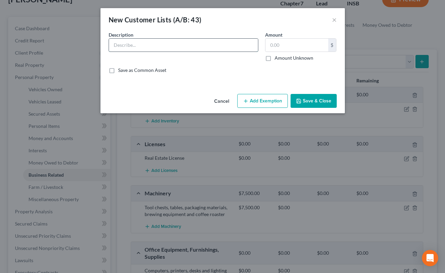
click at [219, 42] on input "text" at bounding box center [183, 45] width 149 height 13
type input "Email marketing and customer database"
click at [315, 101] on button "Save & Close" at bounding box center [313, 101] width 46 height 14
